Goal: Task Accomplishment & Management: Complete application form

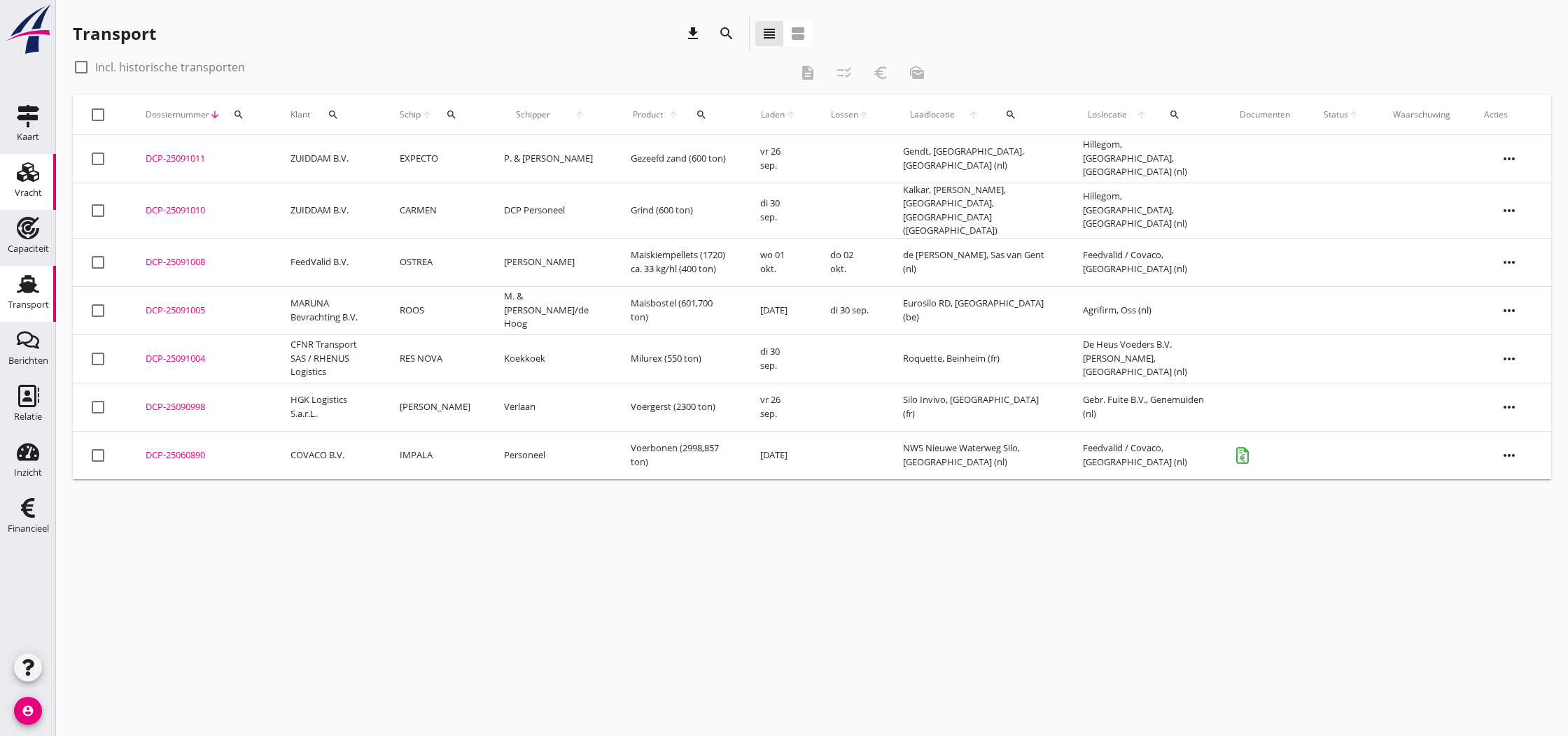
click at [28, 179] on use at bounding box center [28, 172] width 23 height 20
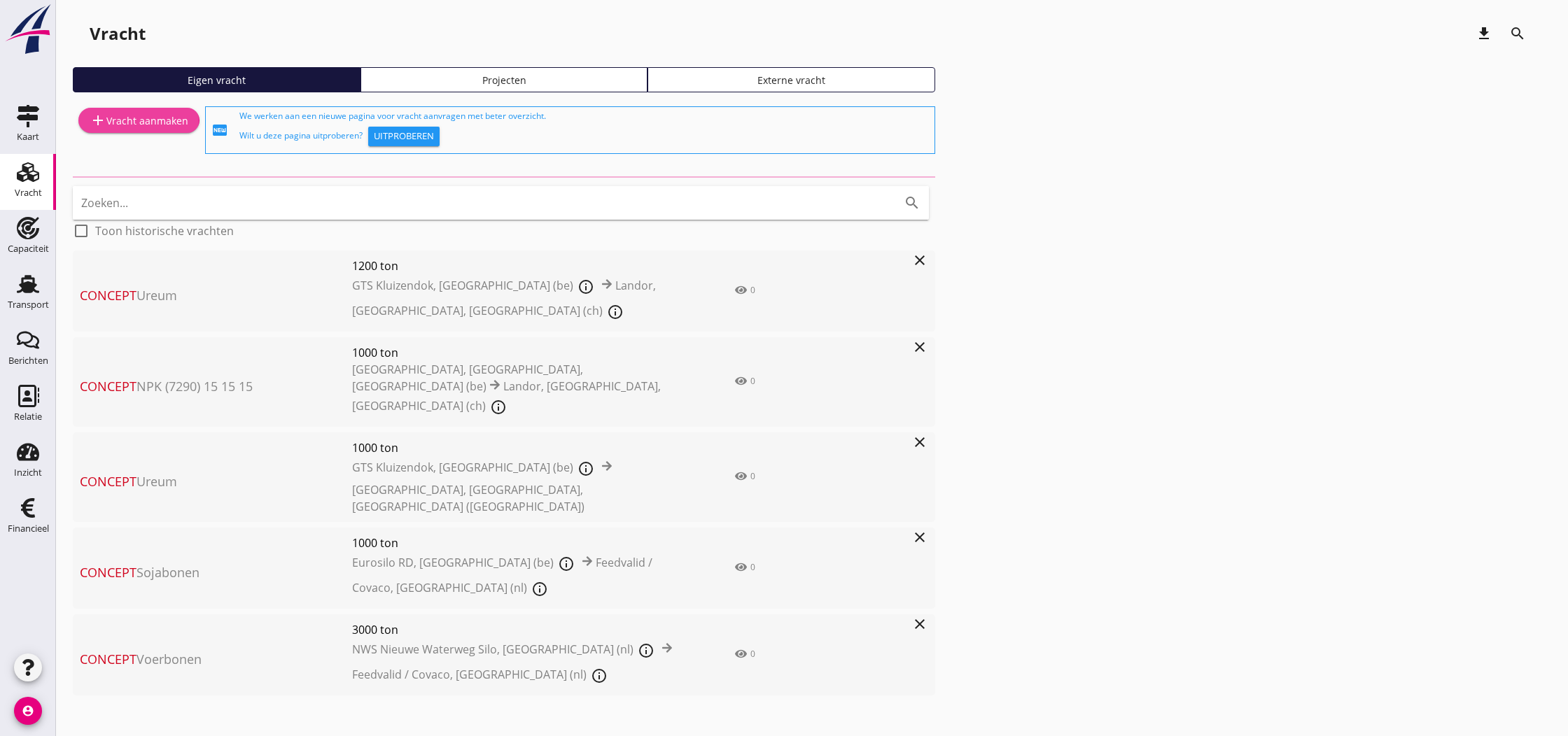
click at [145, 124] on div "add Vracht aanmaken" at bounding box center [139, 120] width 99 height 17
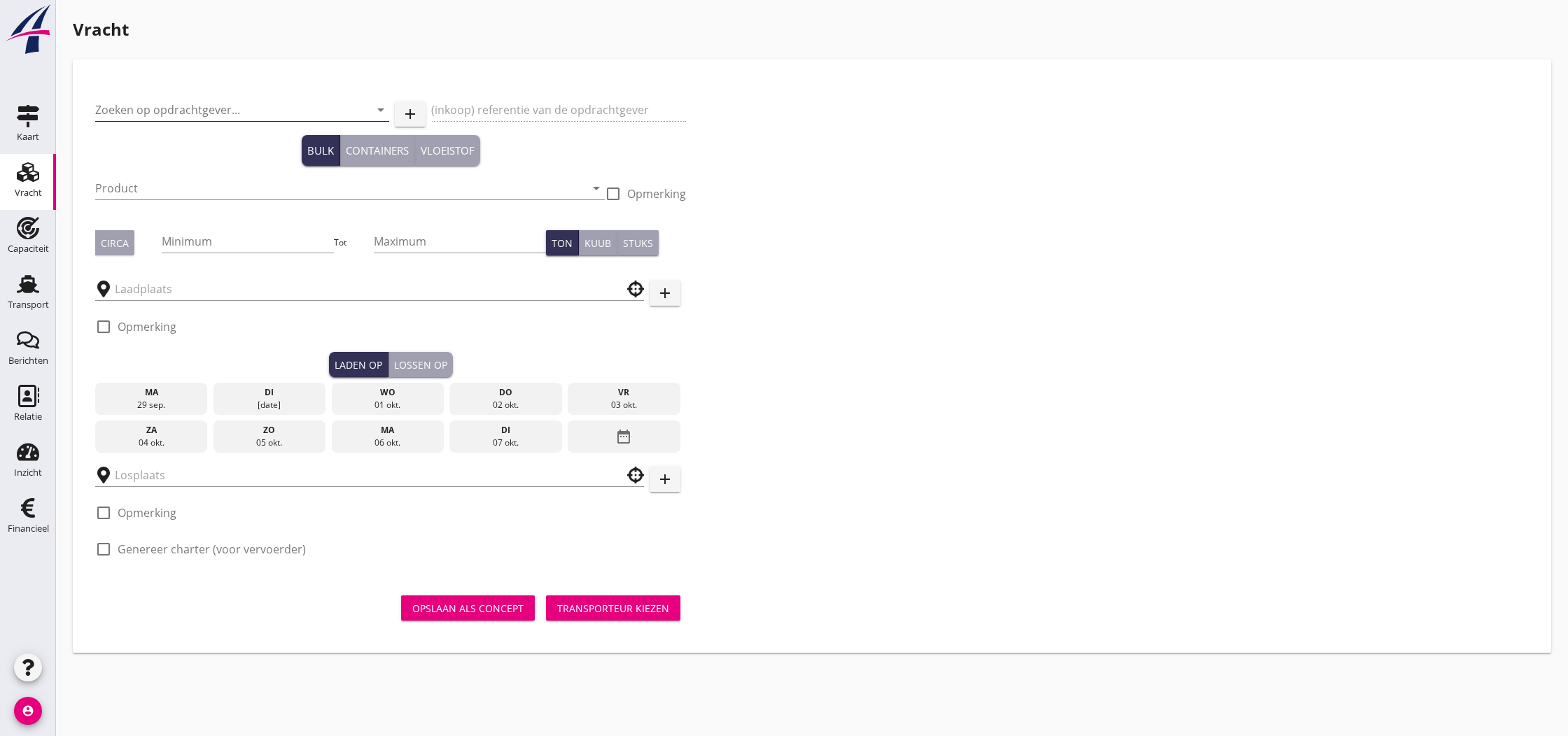
click at [168, 111] on input "Zoeken op opdrachtgever..." at bounding box center [223, 110] width 255 height 23
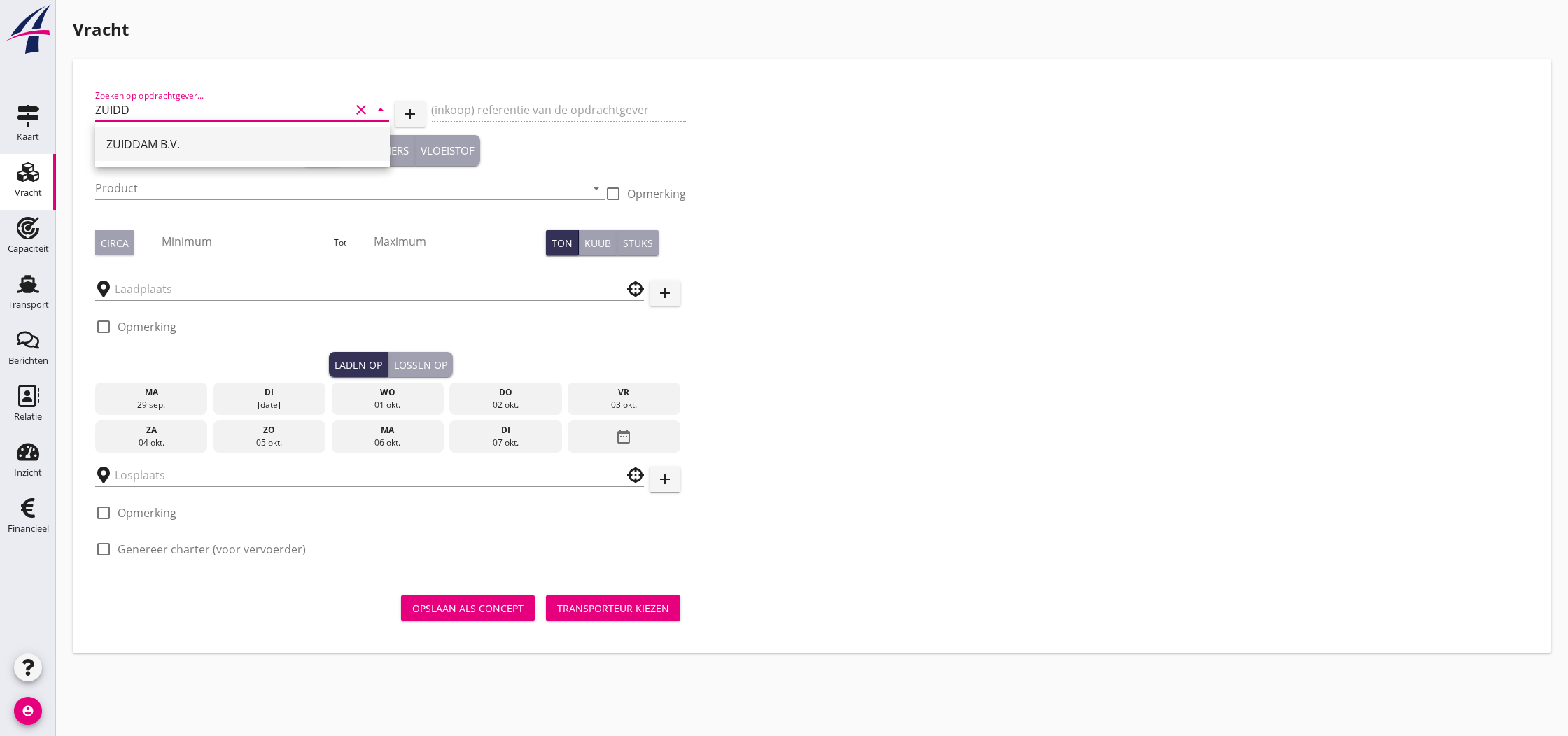
click at [160, 140] on div "ZUIDDAM B.V." at bounding box center [242, 144] width 272 height 17
type input "ZUIDDAM B.V."
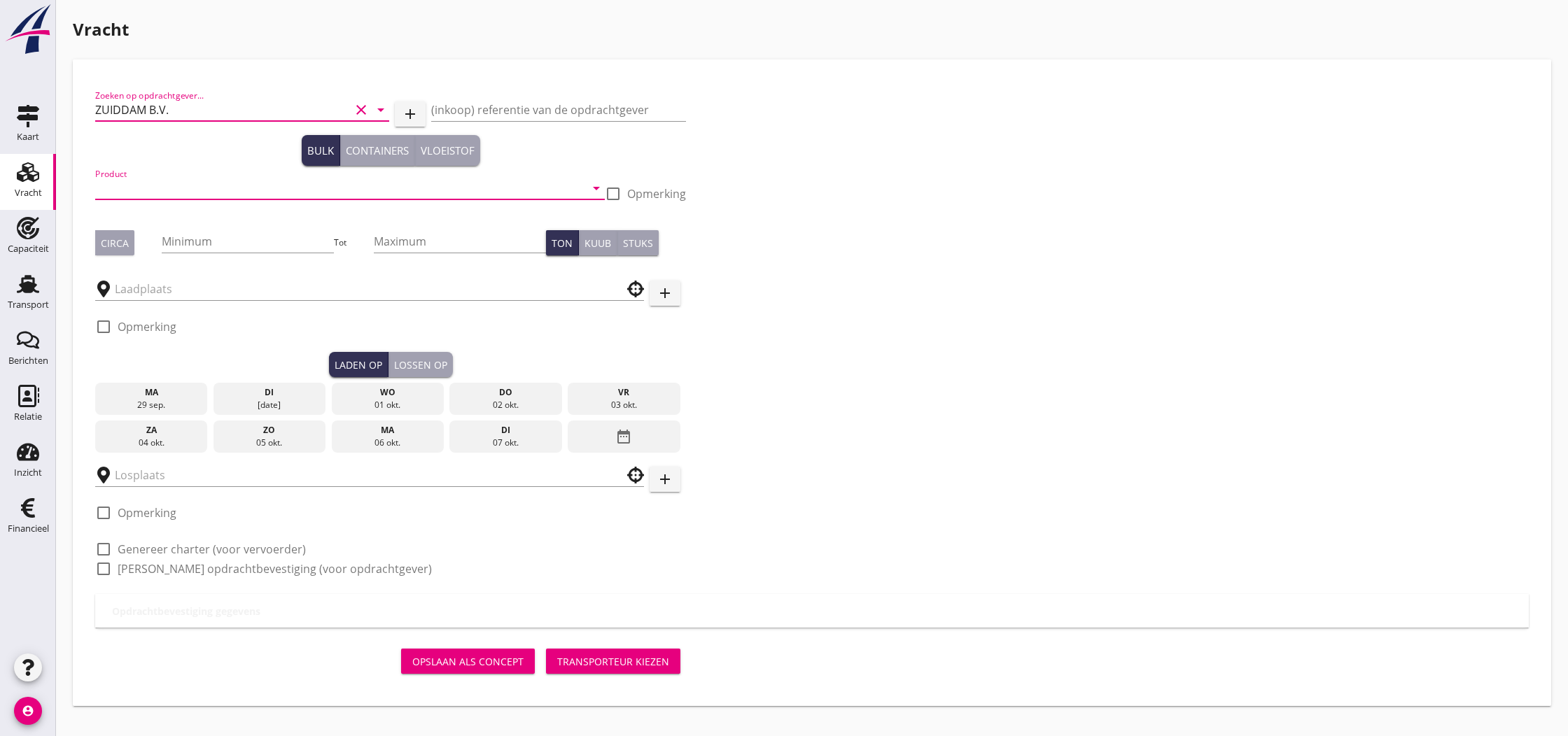
click at [211, 187] on input "Product" at bounding box center [340, 189] width 490 height 23
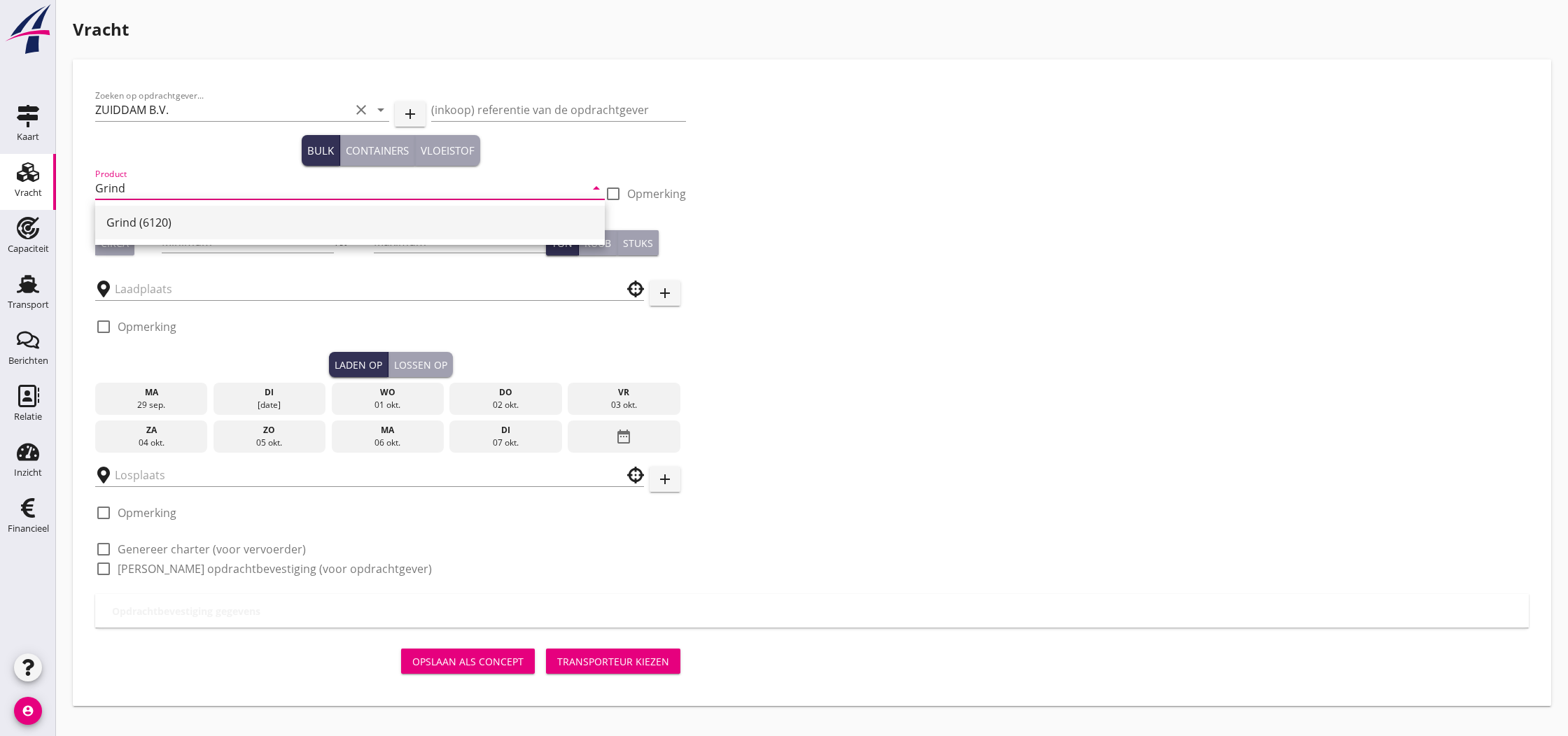
click at [136, 221] on div "Grind (6120)" at bounding box center [350, 222] width 487 height 17
type input "Grind (6120)"
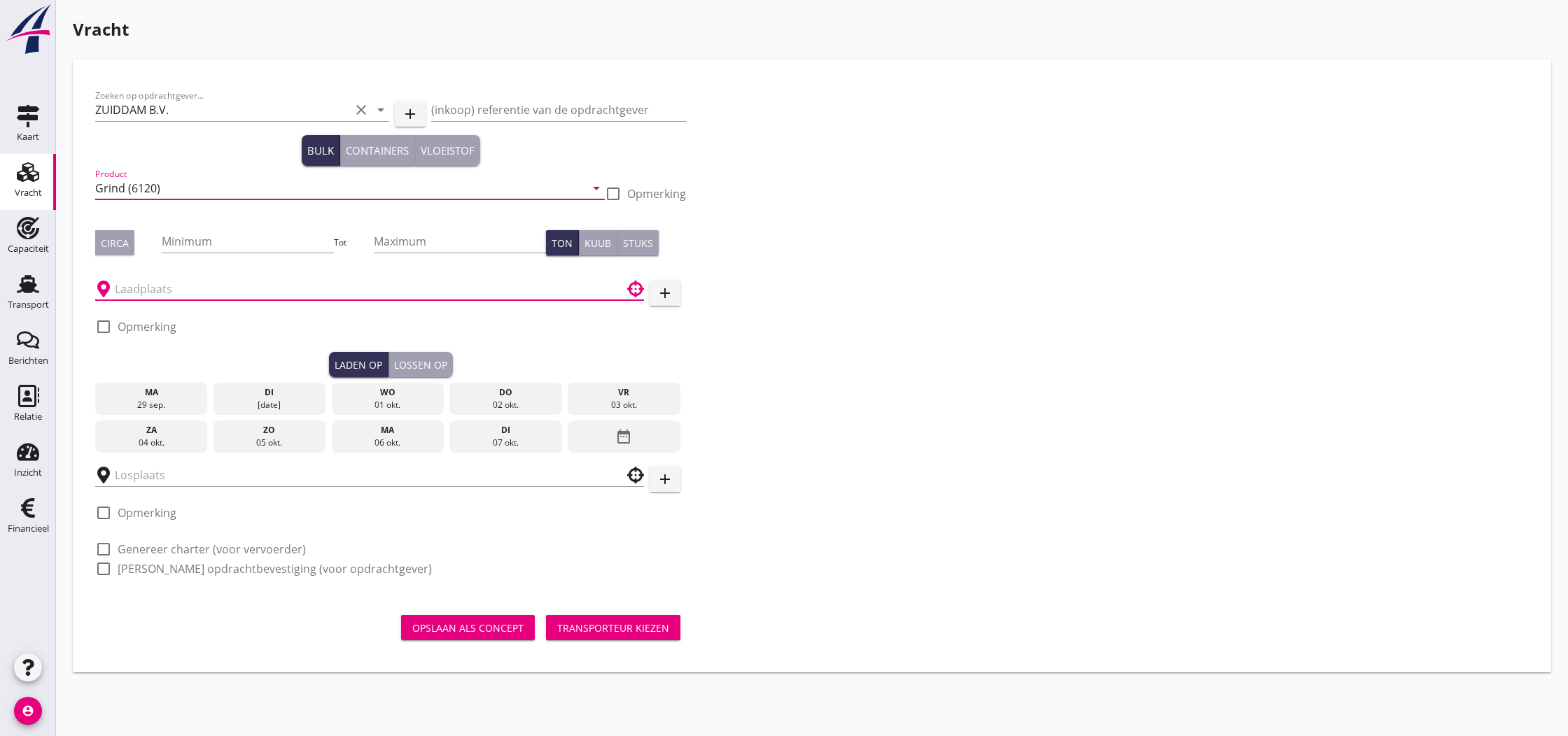
click at [138, 283] on input "text" at bounding box center [359, 289] width 490 height 23
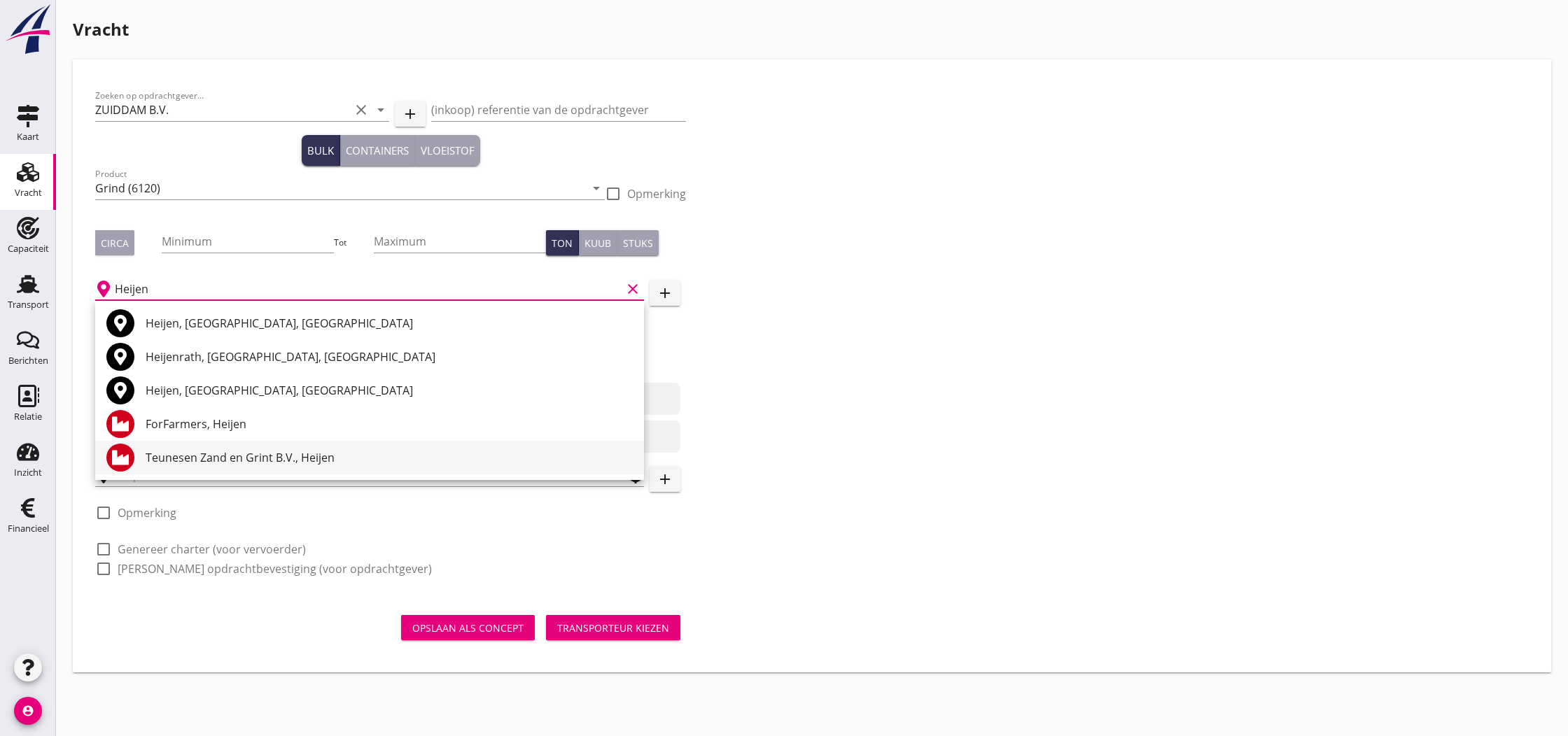
click at [218, 455] on div "Teunesen Zand en Grint B.V., Heijen" at bounding box center [389, 458] width 487 height 17
type input "Teunesen Zand en Grint B.V., Heijen"
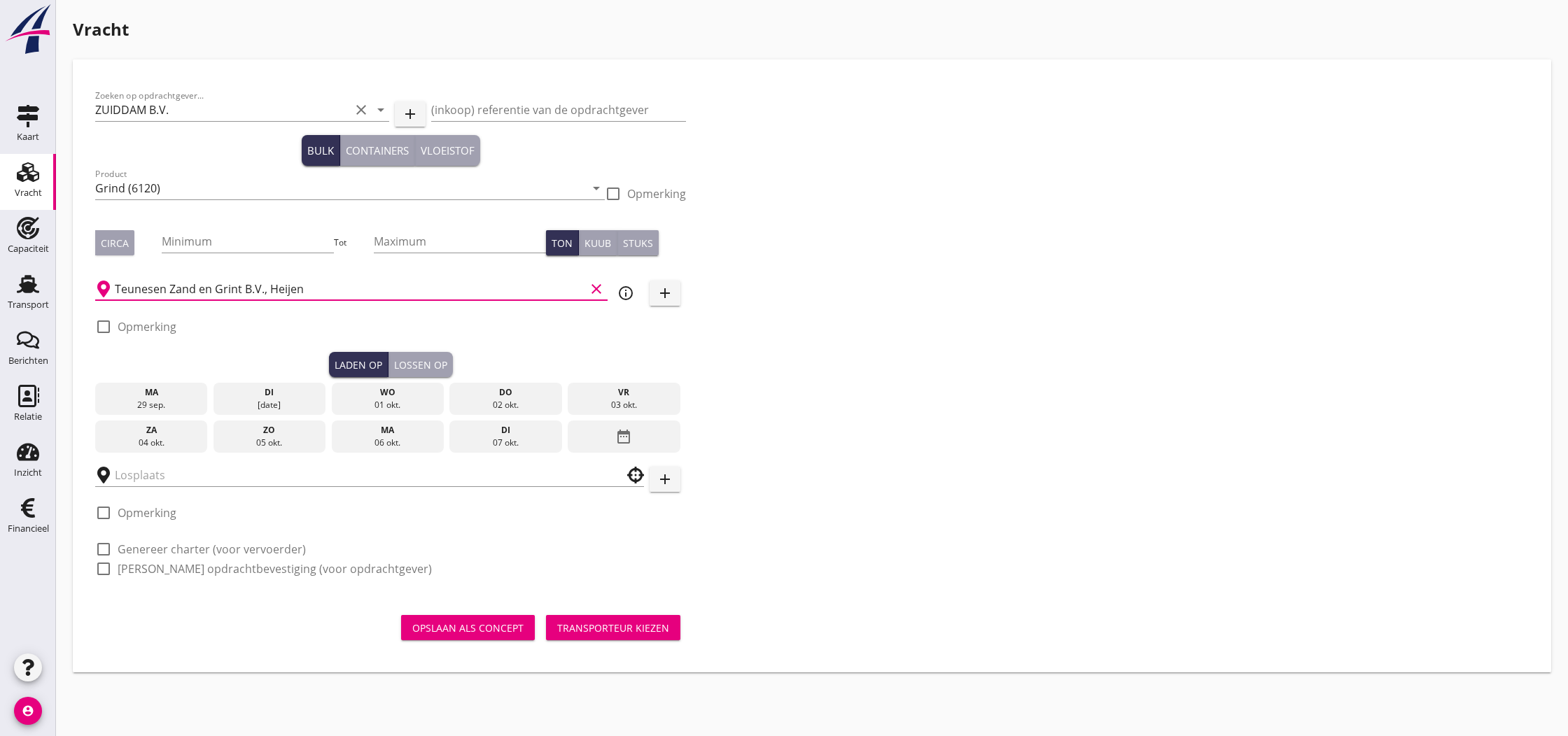
click at [374, 394] on div "wo" at bounding box center [387, 392] width 106 height 13
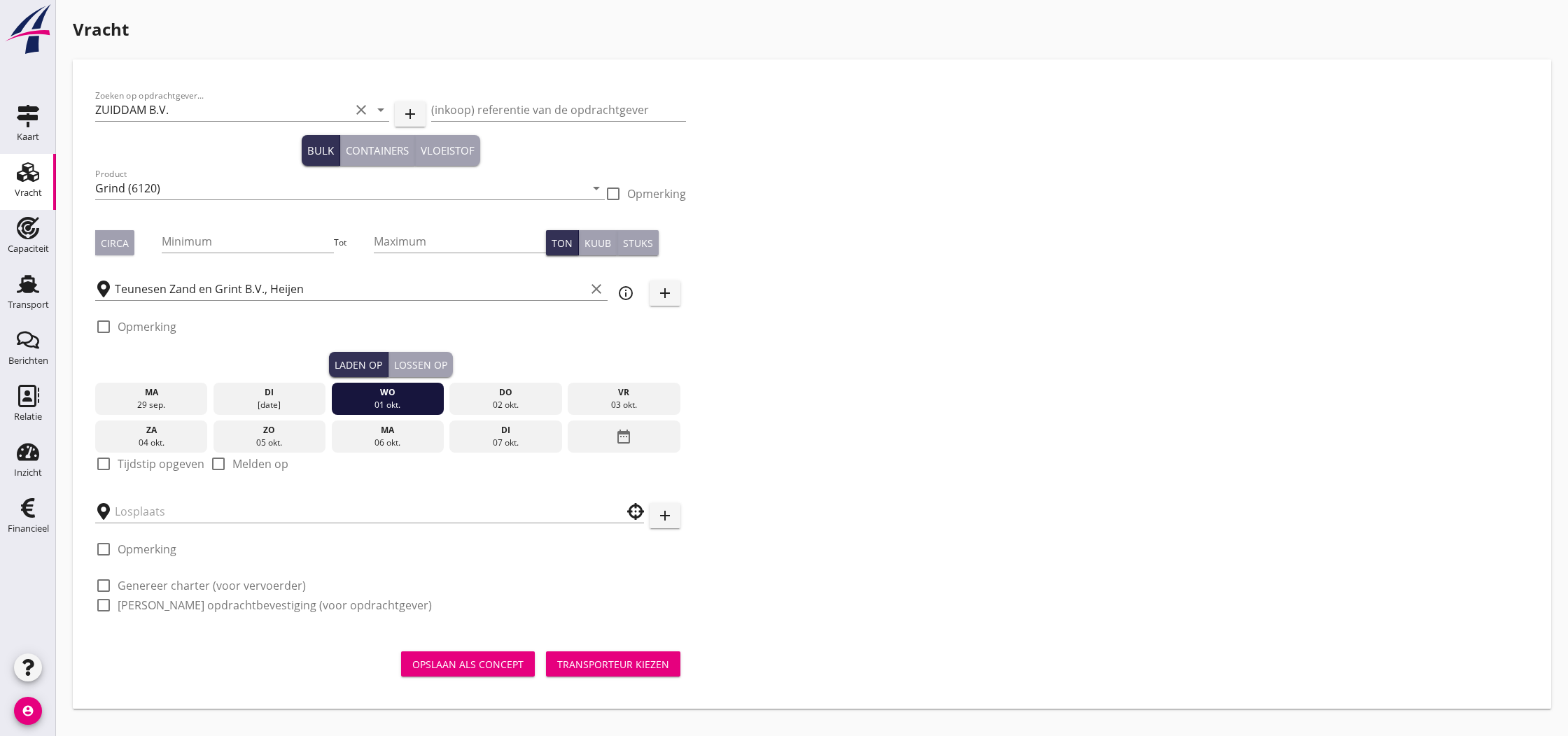
click at [129, 465] on label "Tijdstip opgeven" at bounding box center [161, 464] width 87 height 14
checkbox input "true"
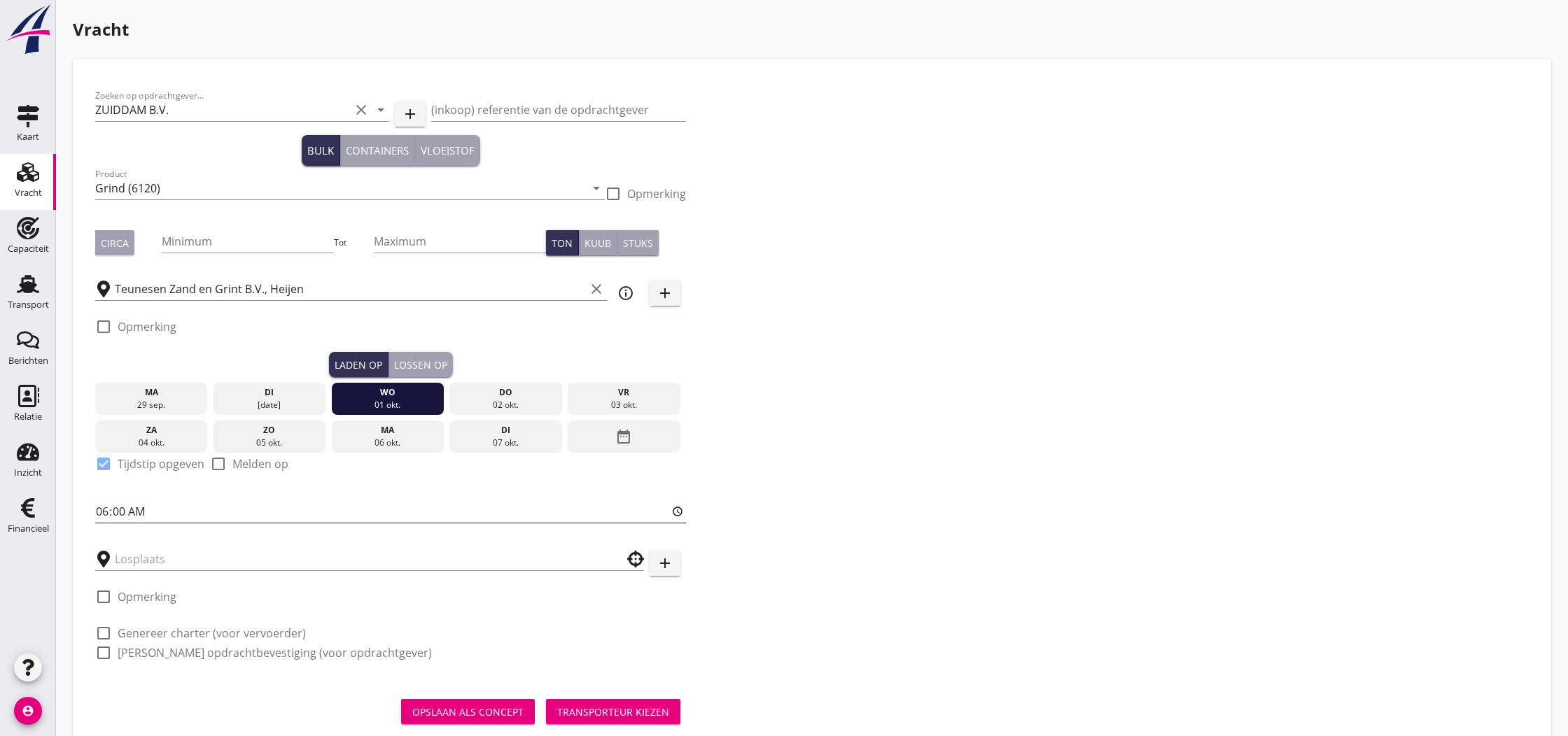
click at [103, 517] on input "06:00" at bounding box center [390, 511] width 591 height 23
type input "11:00"
click at [134, 560] on input "text" at bounding box center [359, 559] width 490 height 23
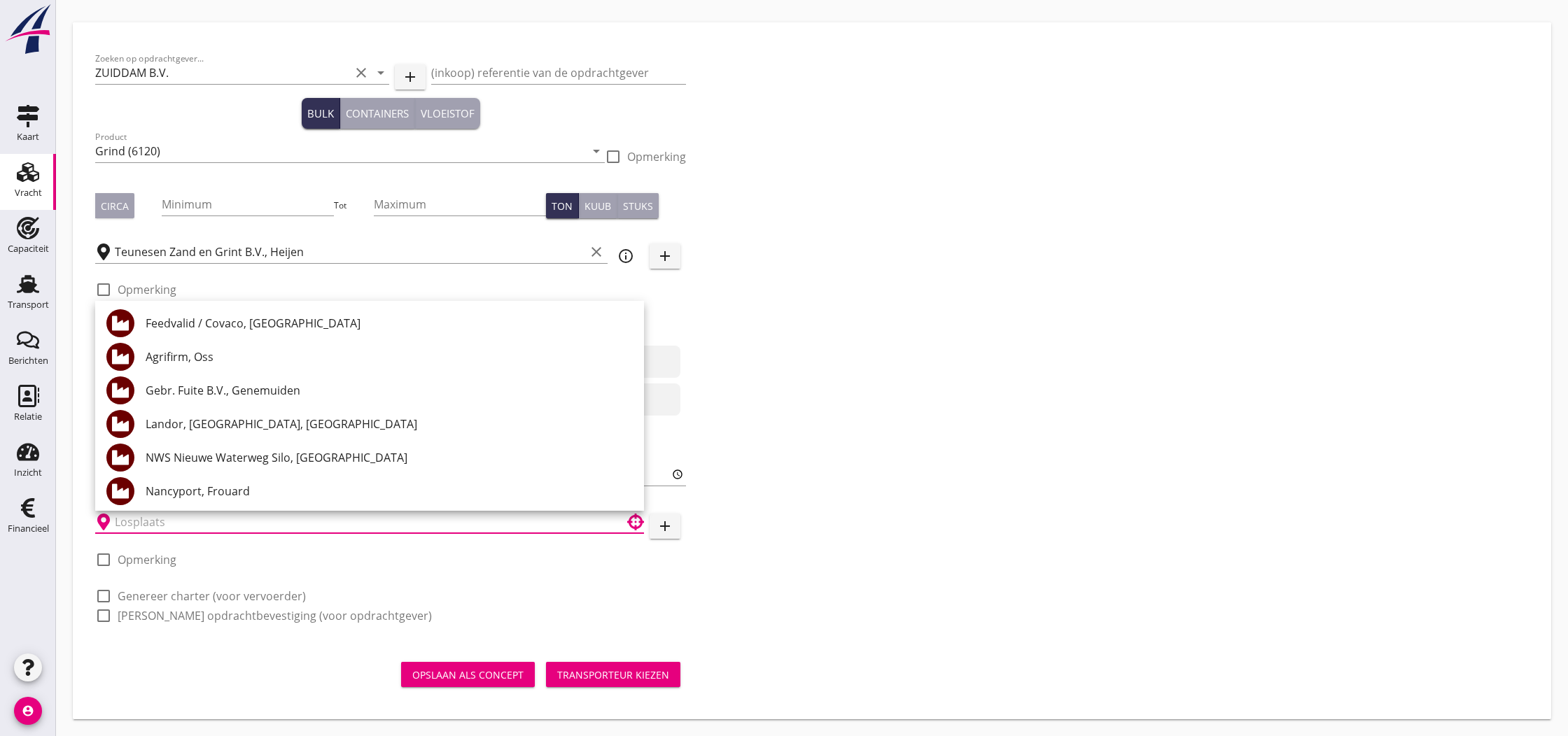
click at [198, 522] on input "text" at bounding box center [359, 522] width 490 height 23
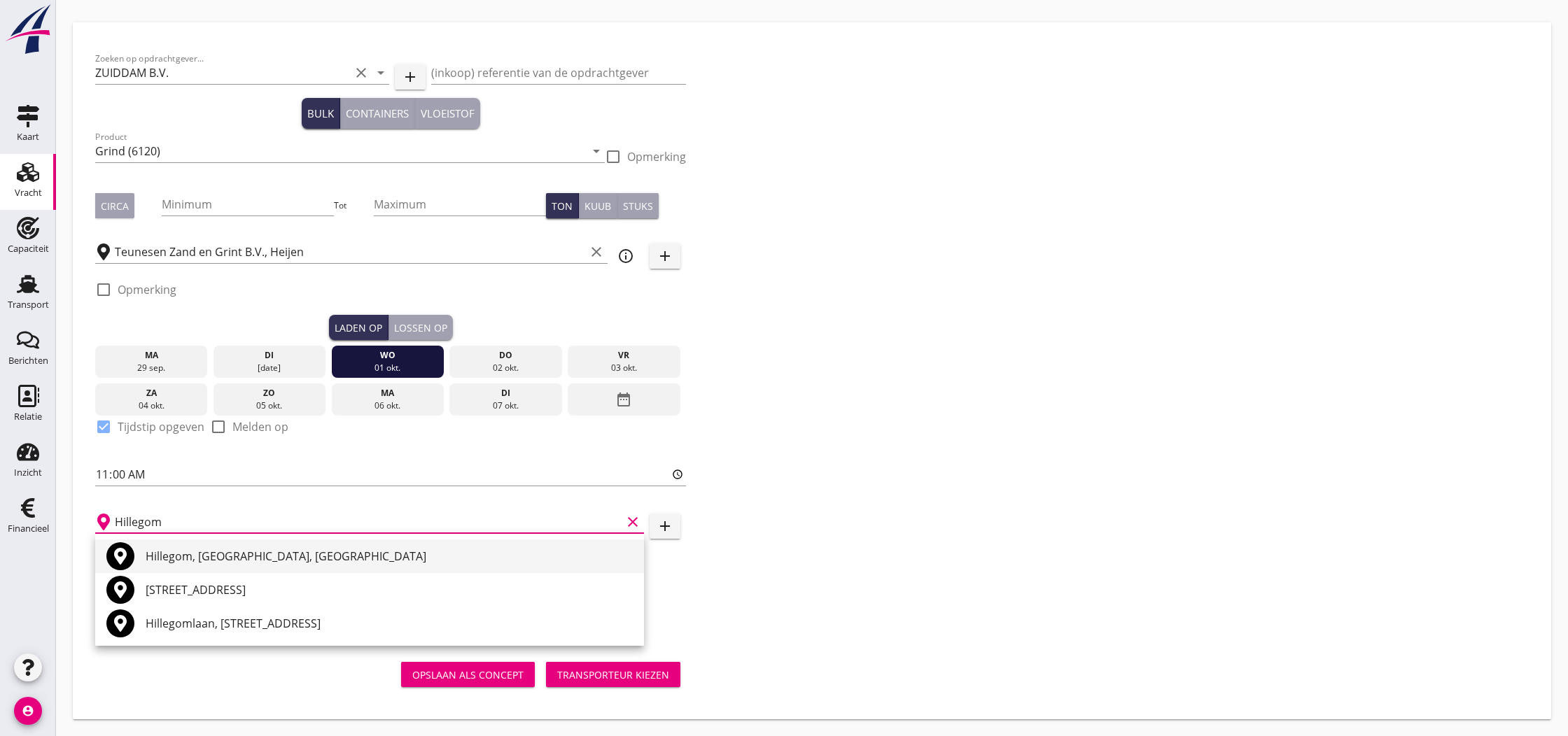
click at [198, 557] on div "Hillegom, [GEOGRAPHIC_DATA], [GEOGRAPHIC_DATA]" at bounding box center [389, 556] width 487 height 17
type input "Hillegom, [GEOGRAPHIC_DATA], [GEOGRAPHIC_DATA]"
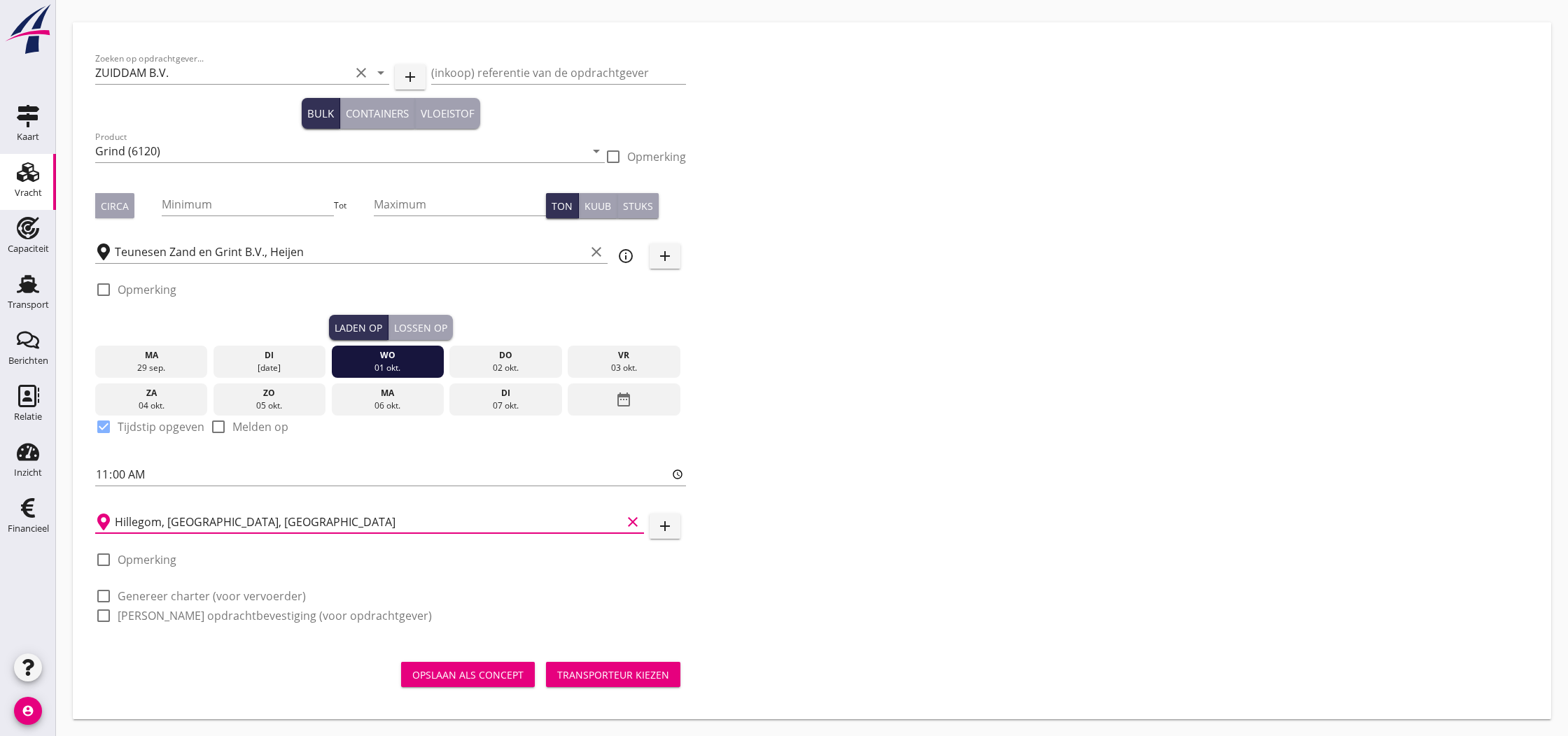
click at [604, 673] on div "Transporteur kiezen" at bounding box center [613, 674] width 112 height 14
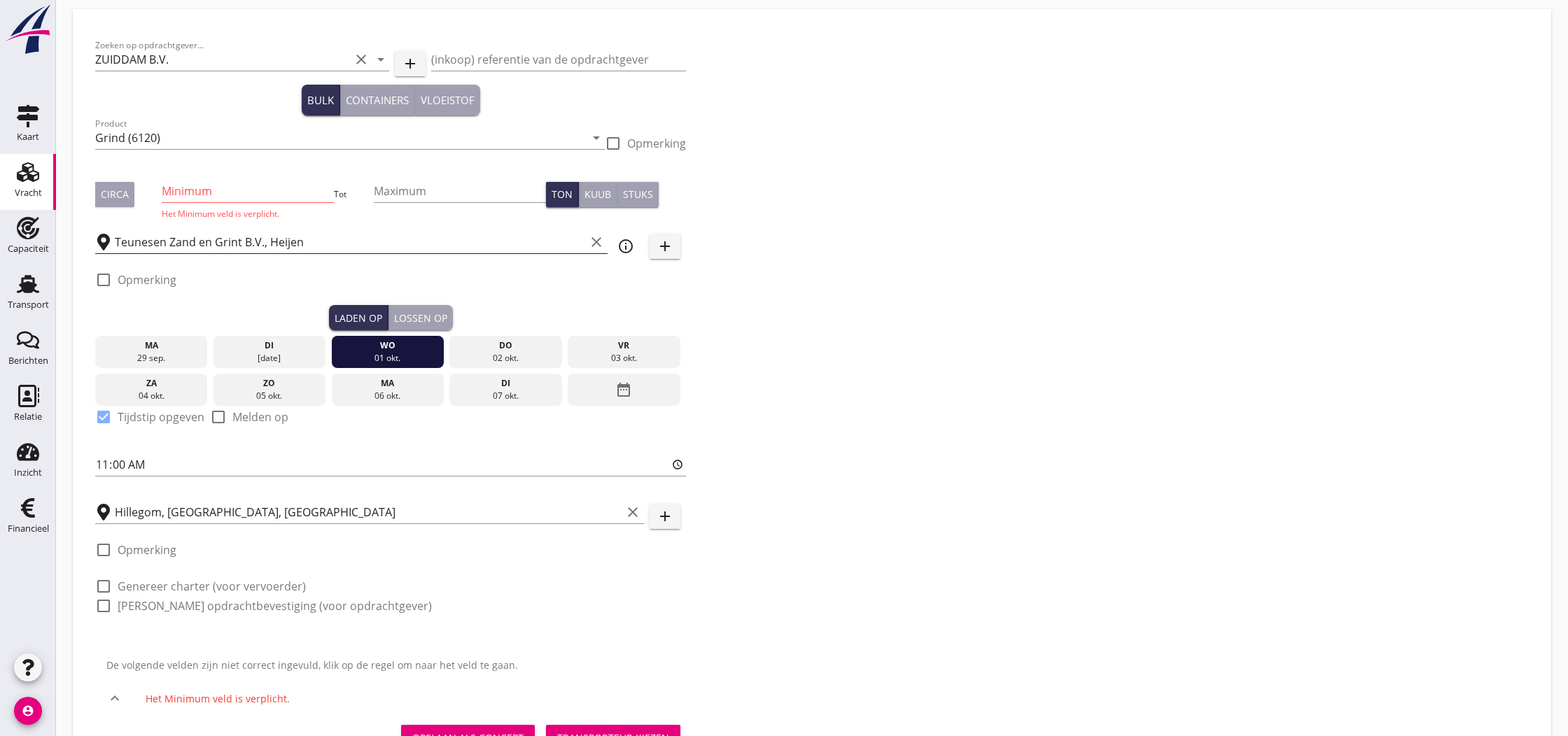
scroll to position [52, 0]
click at [186, 195] on input "Minimum" at bounding box center [247, 190] width 173 height 23
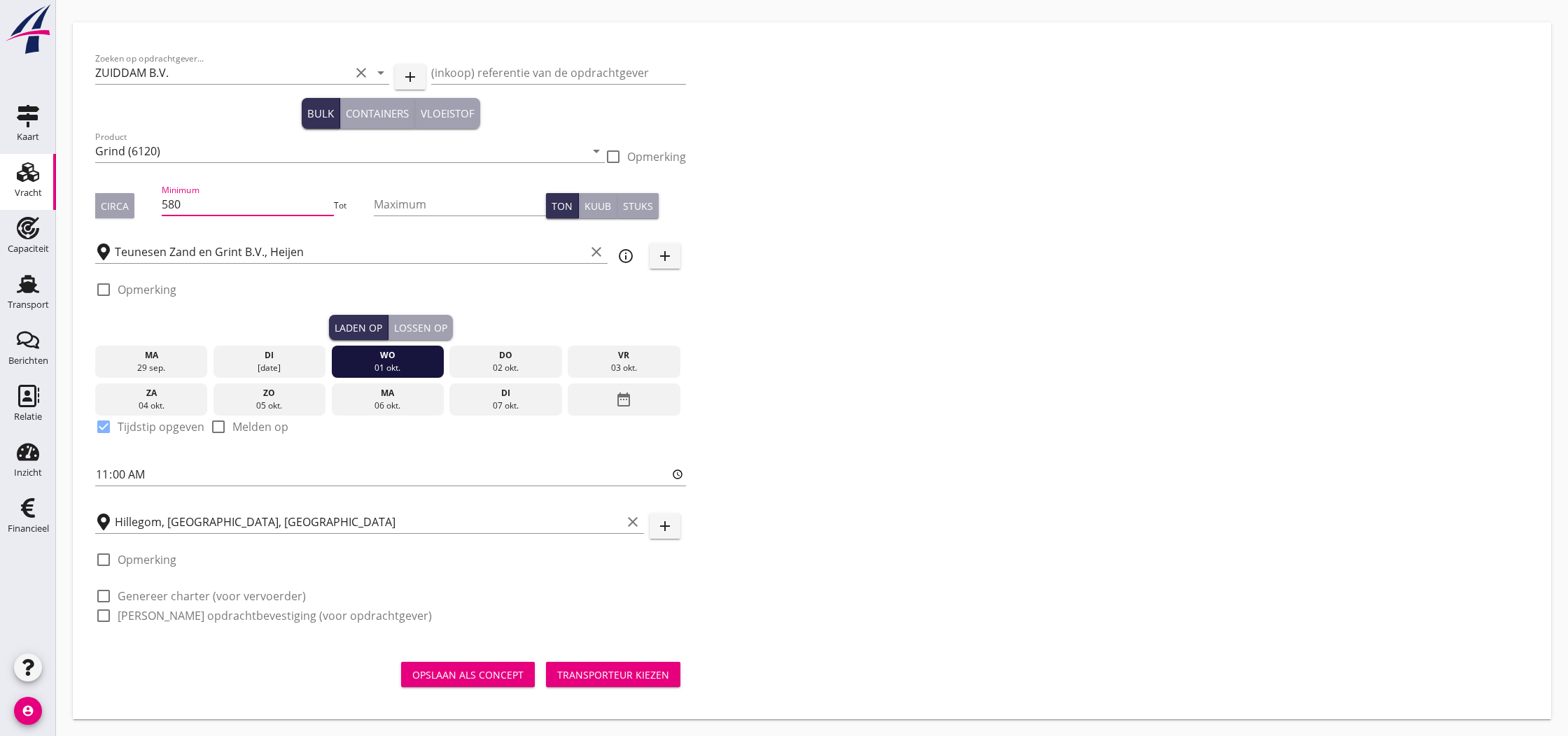
type input "580"
click at [108, 208] on div "Circa" at bounding box center [115, 205] width 28 height 14
click at [609, 676] on div "Transporteur kiezen" at bounding box center [613, 674] width 112 height 14
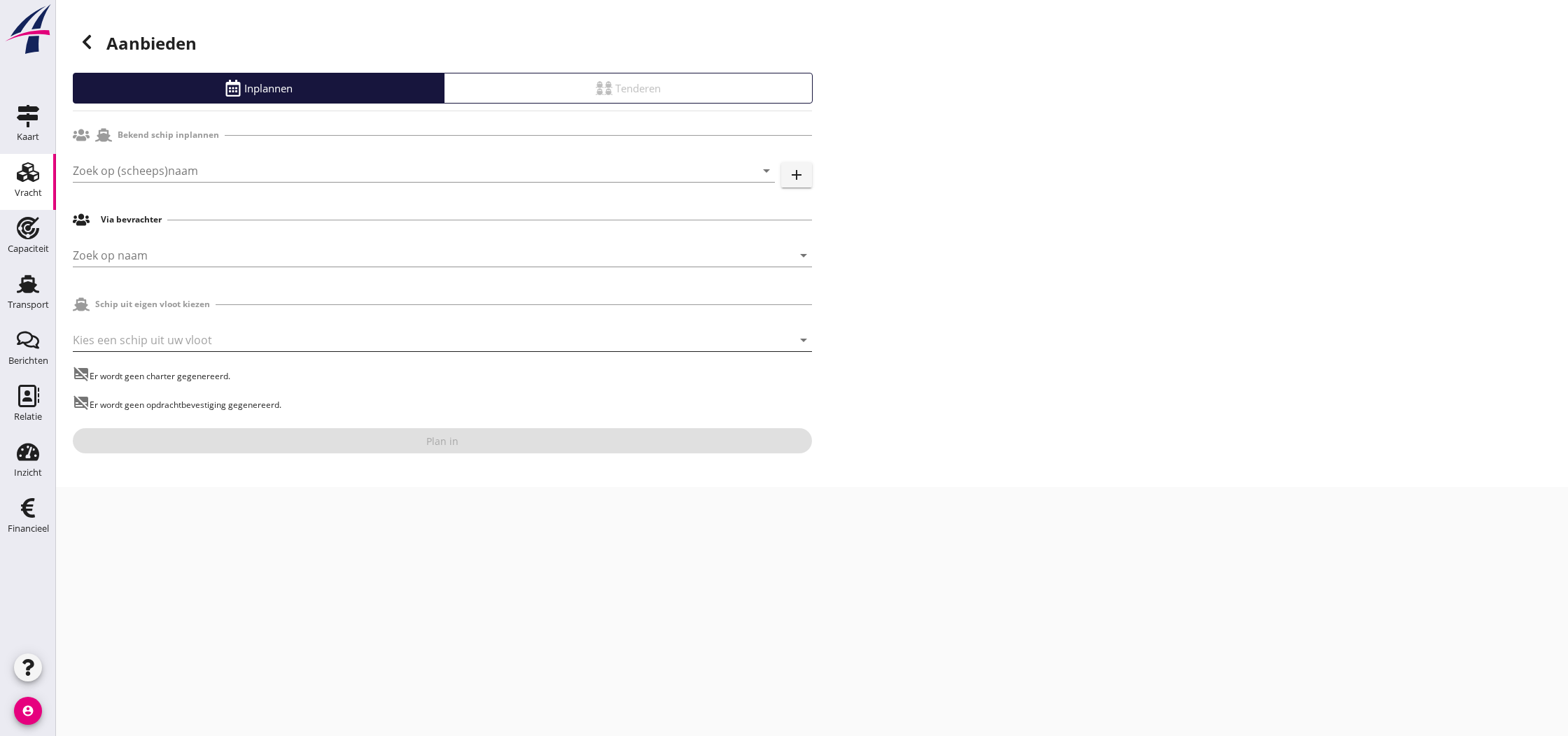
click at [148, 345] on div at bounding box center [423, 340] width 700 height 23
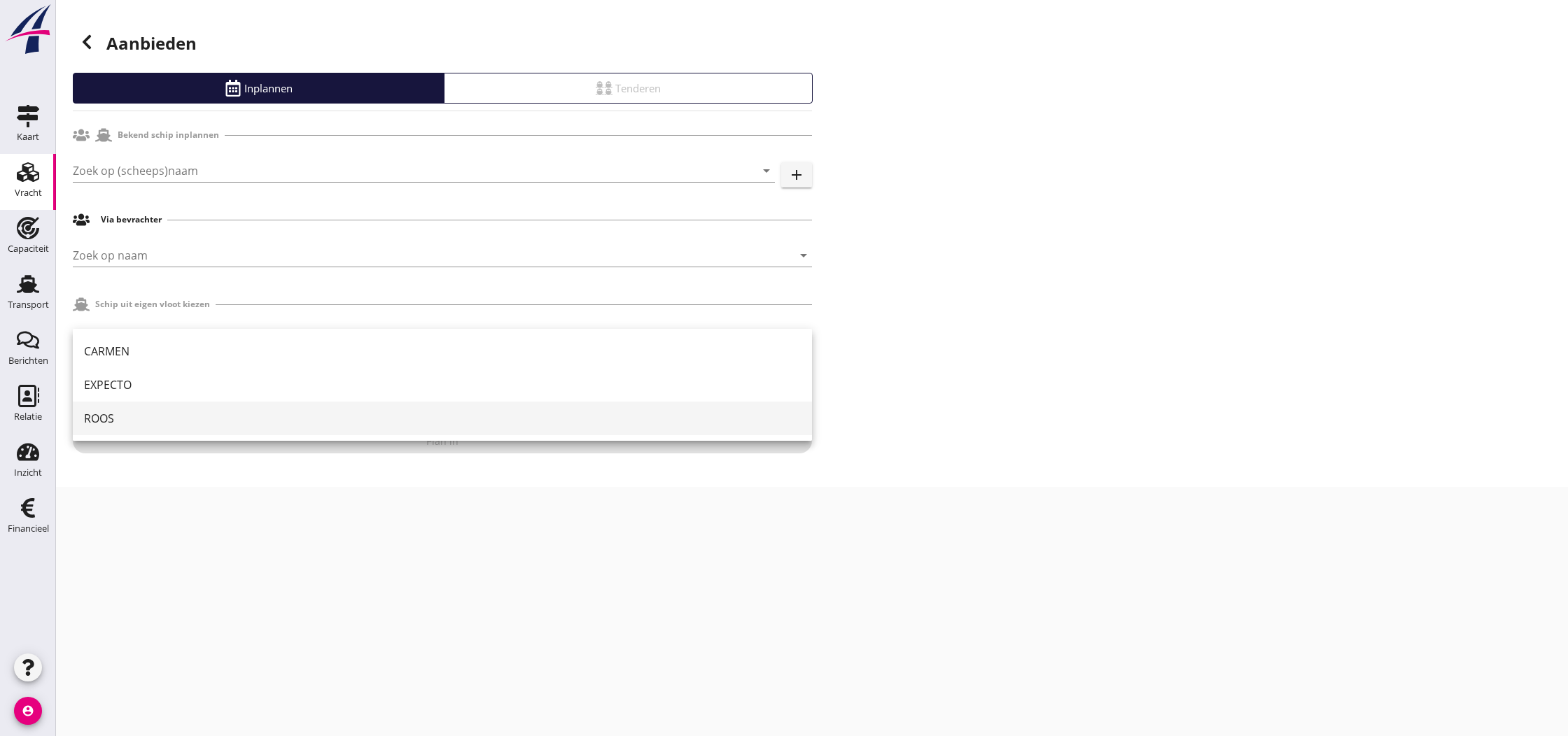
click at [130, 422] on div "ROOS" at bounding box center [442, 419] width 717 height 17
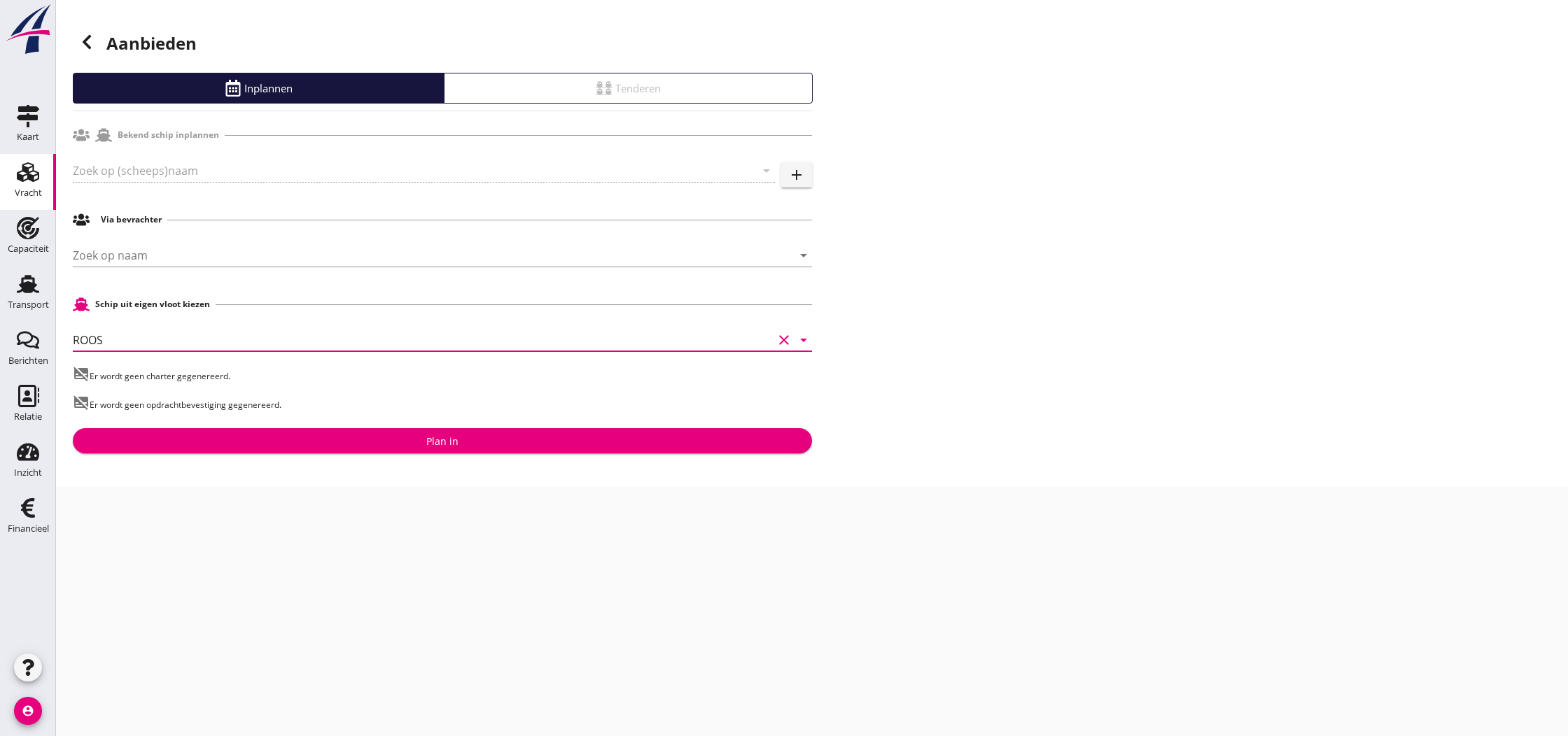
click at [450, 440] on div "Plan in" at bounding box center [442, 440] width 32 height 14
